Goal: Find specific page/section: Find specific page/section

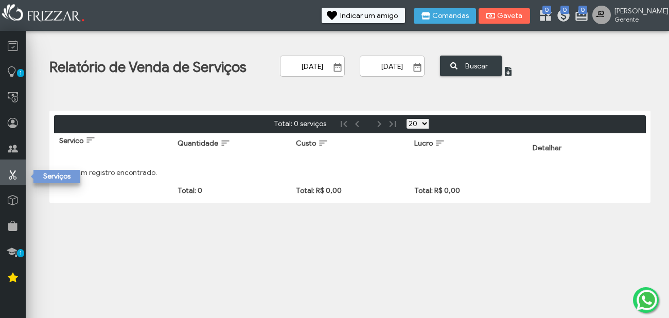
click at [15, 175] on icon at bounding box center [13, 174] width 10 height 13
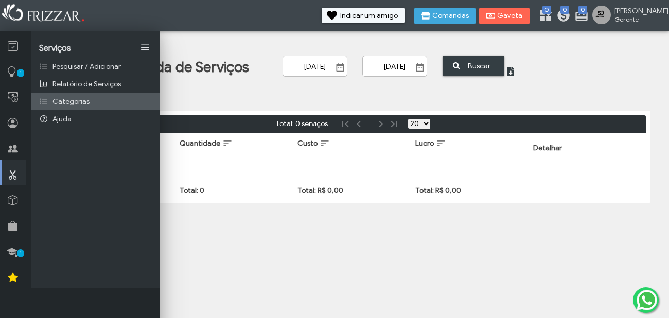
click at [70, 101] on span "Categorias" at bounding box center [71, 101] width 37 height 9
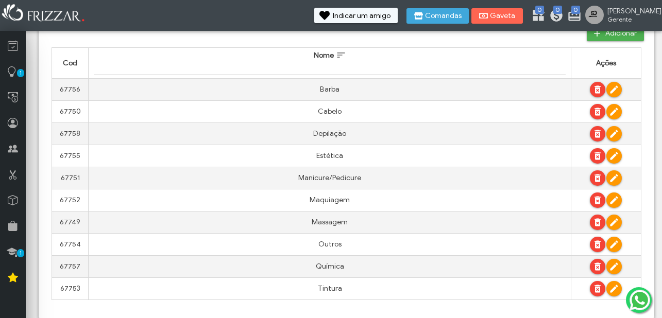
scroll to position [50, 0]
click at [126, 86] on td "Barba" at bounding box center [330, 89] width 482 height 22
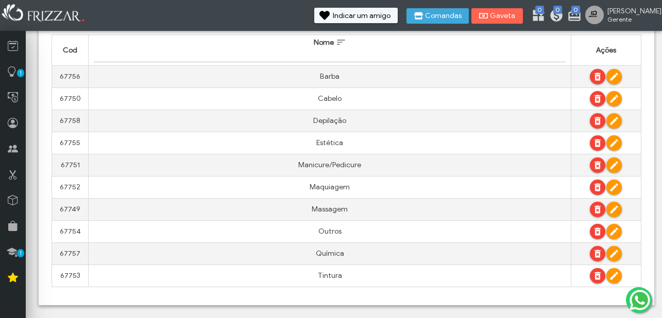
scroll to position [64, 0]
click at [12, 170] on icon at bounding box center [13, 174] width 10 height 13
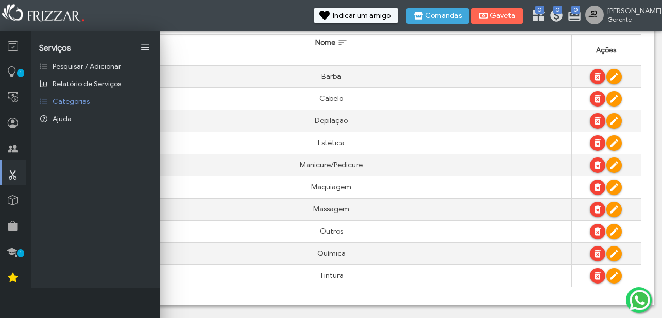
click at [249, 73] on td "Barba" at bounding box center [331, 76] width 480 height 22
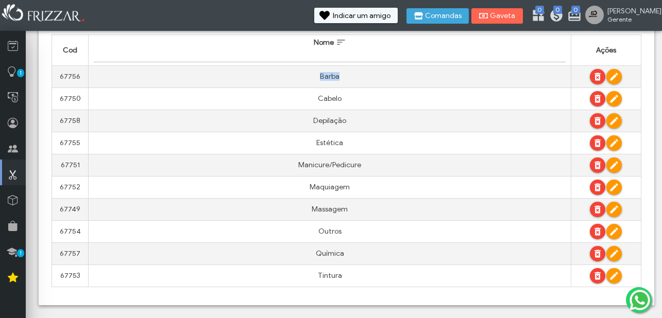
click at [249, 73] on td "Barba" at bounding box center [330, 76] width 482 height 22
click at [15, 149] on icon at bounding box center [13, 149] width 10 height 13
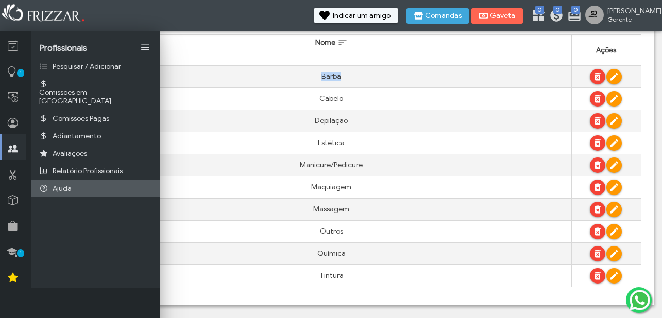
click at [76, 182] on link "Ajuda" at bounding box center [95, 189] width 129 height 18
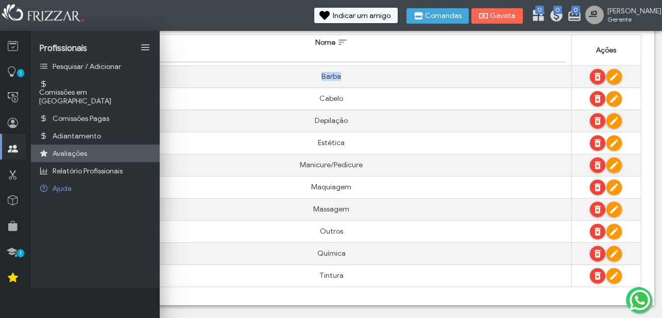
click at [94, 145] on link "Avaliações" at bounding box center [95, 154] width 129 height 18
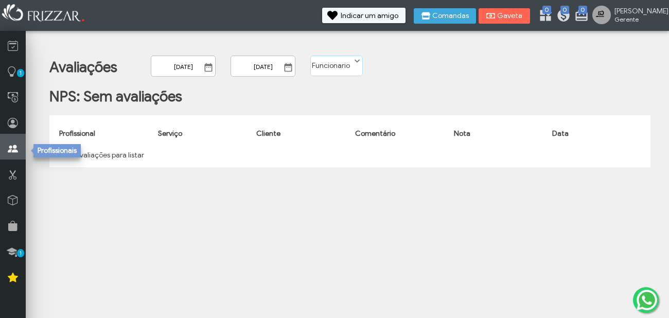
click at [14, 151] on icon at bounding box center [13, 149] width 10 height 13
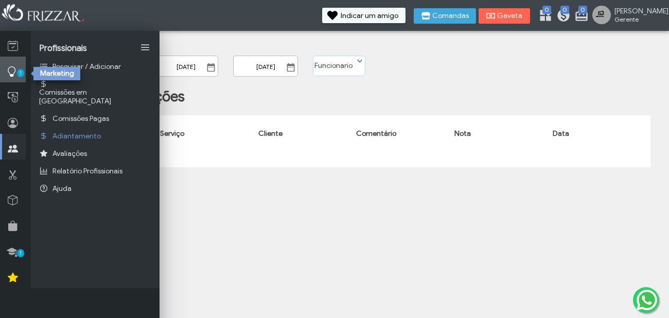
click at [12, 74] on icon at bounding box center [12, 71] width 10 height 13
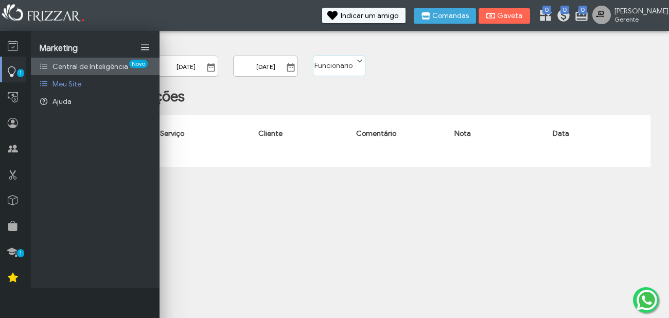
click at [65, 62] on link "Central de Inteligência Novo" at bounding box center [95, 67] width 129 height 18
